Goal: Task Accomplishment & Management: Complete application form

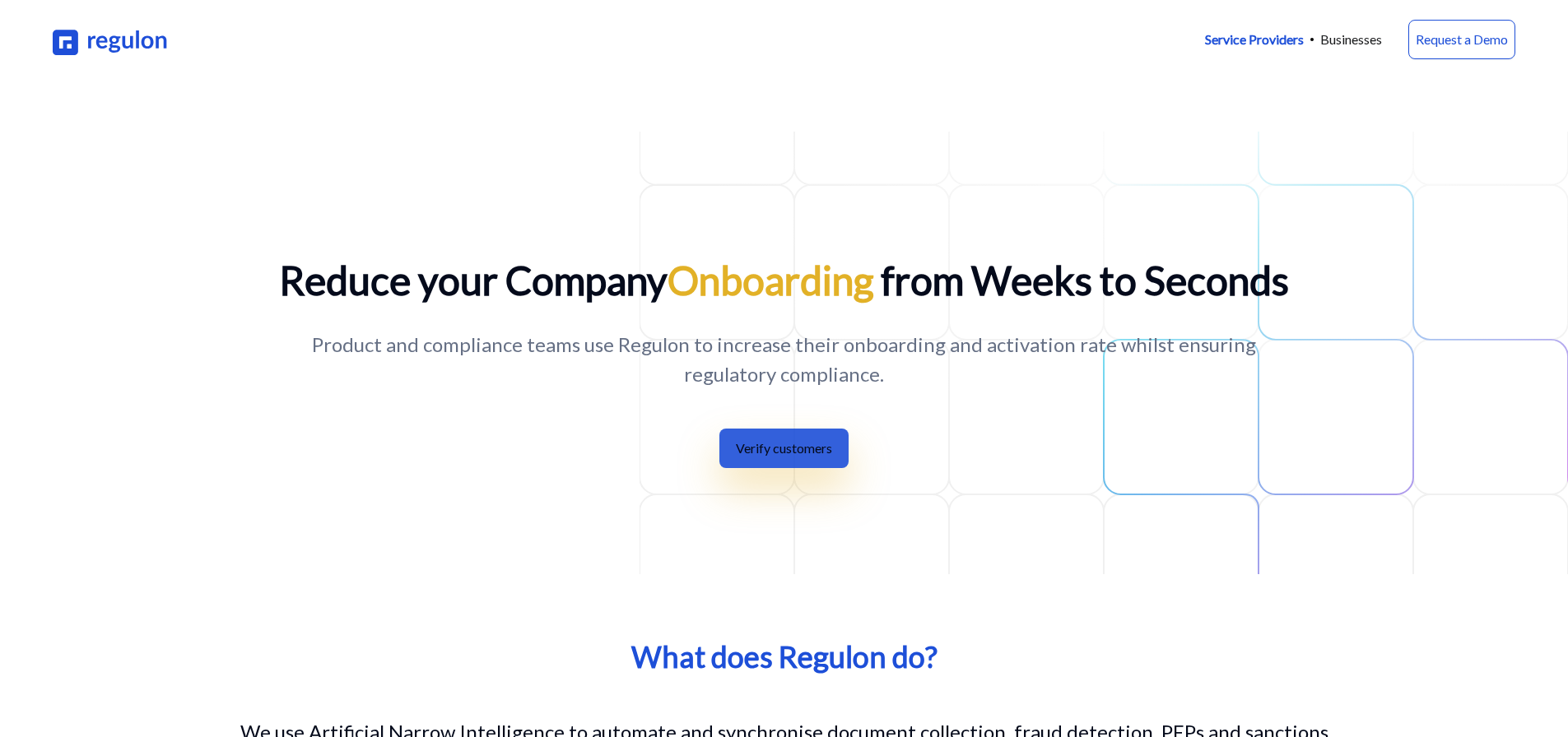
click at [754, 436] on button "Verify customers" at bounding box center [784, 447] width 129 height 39
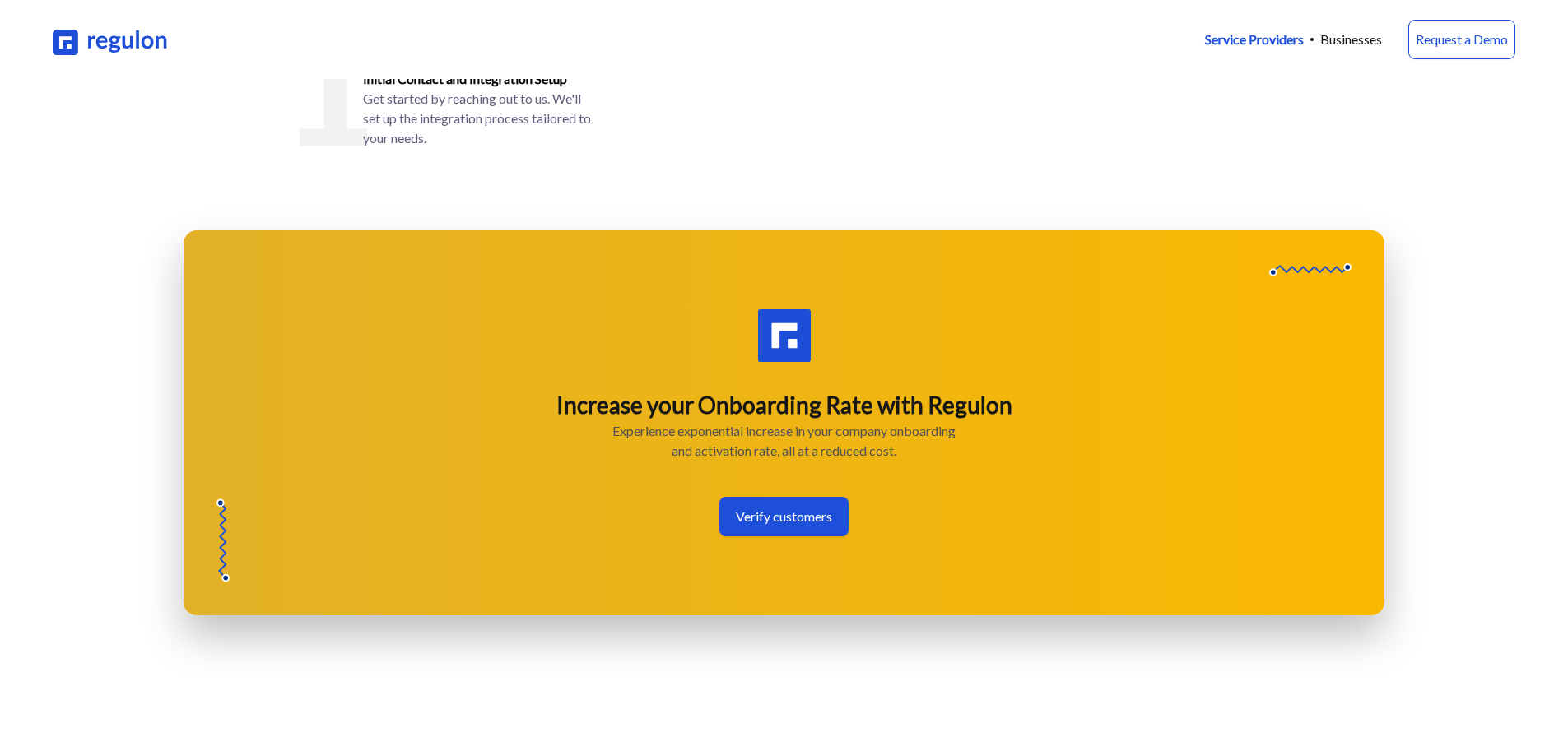
scroll to position [2575, 0]
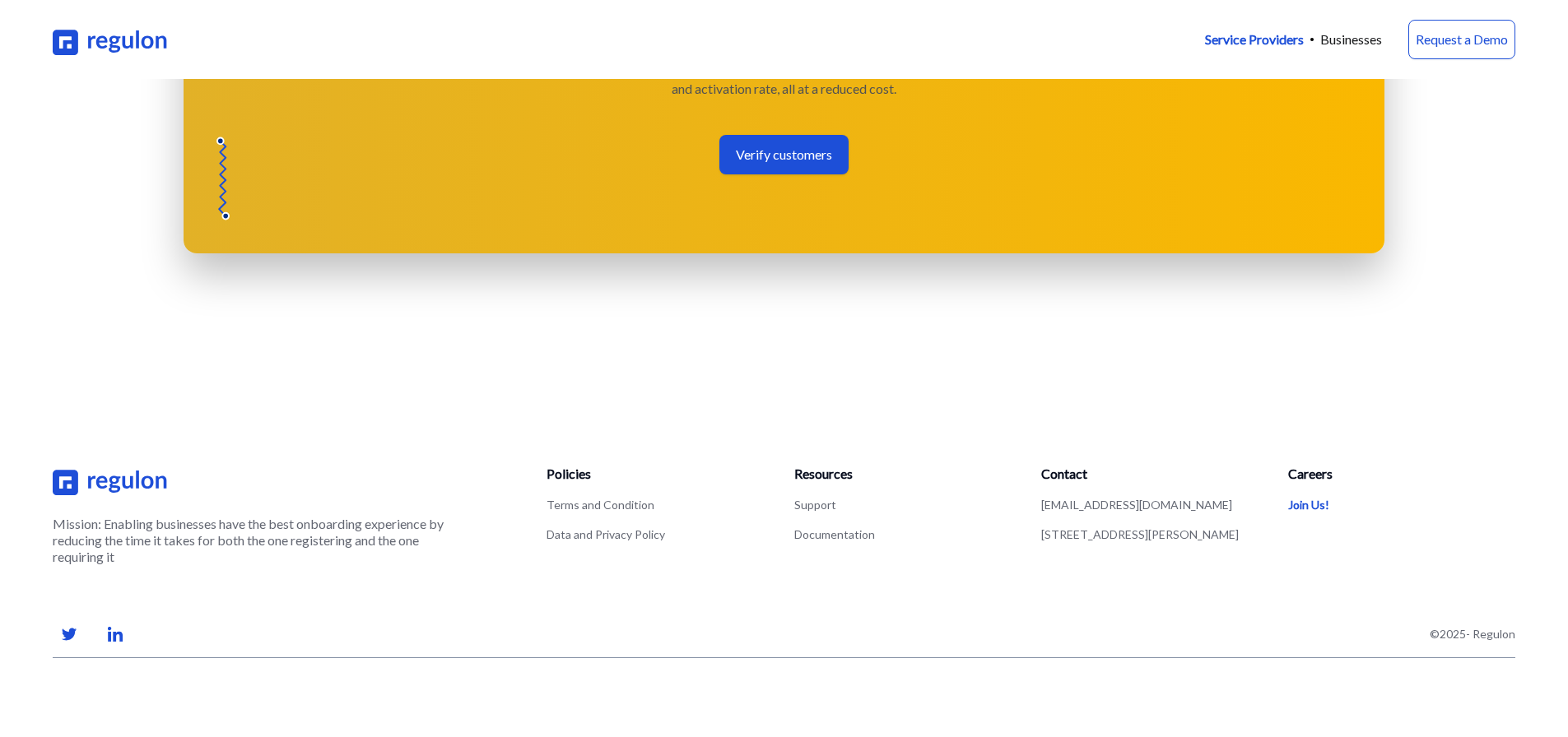
click at [1310, 502] on link "Join Us!" at bounding box center [1308, 504] width 41 height 14
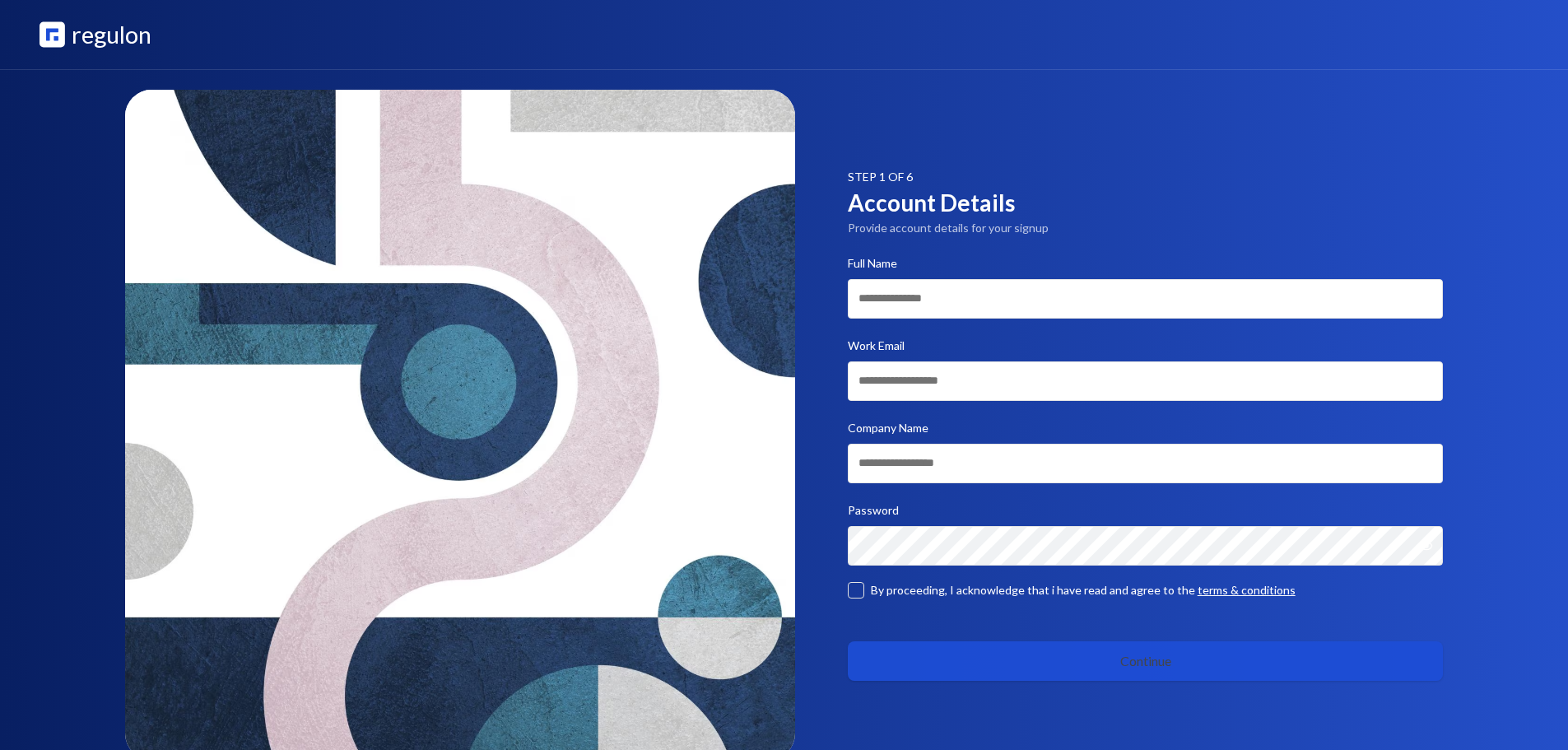
click at [997, 645] on button "Continue" at bounding box center [1145, 660] width 596 height 39
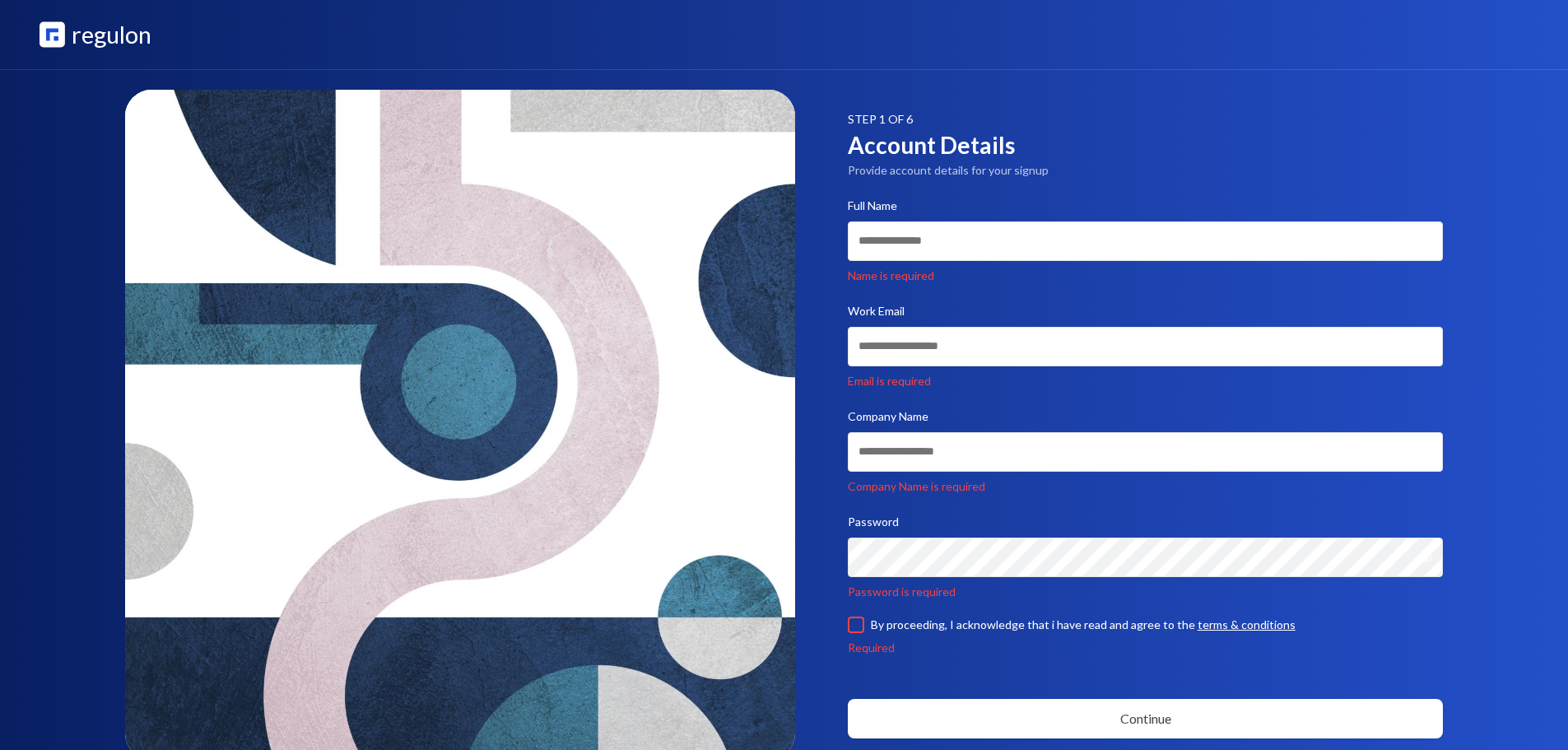
click at [919, 99] on div "STEP 1 OF 6 Account Details Provide account details for your signup Full Name N…" at bounding box center [784, 441] width 1489 height 742
